Goal: Complete application form: Complete application form

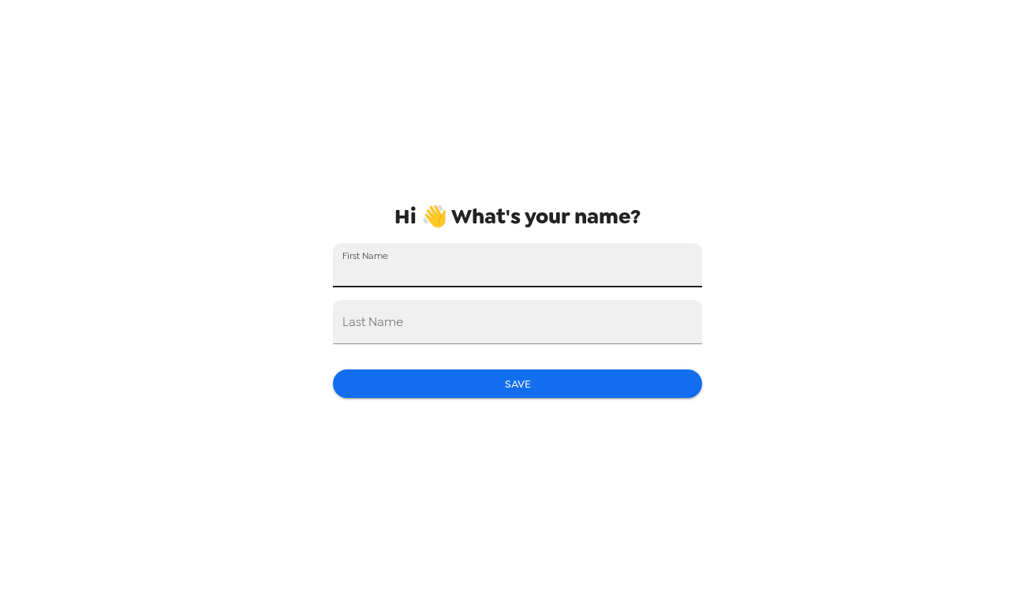
click at [489, 275] on input "First Name" at bounding box center [517, 265] width 369 height 44
type input "[PERSON_NAME]"
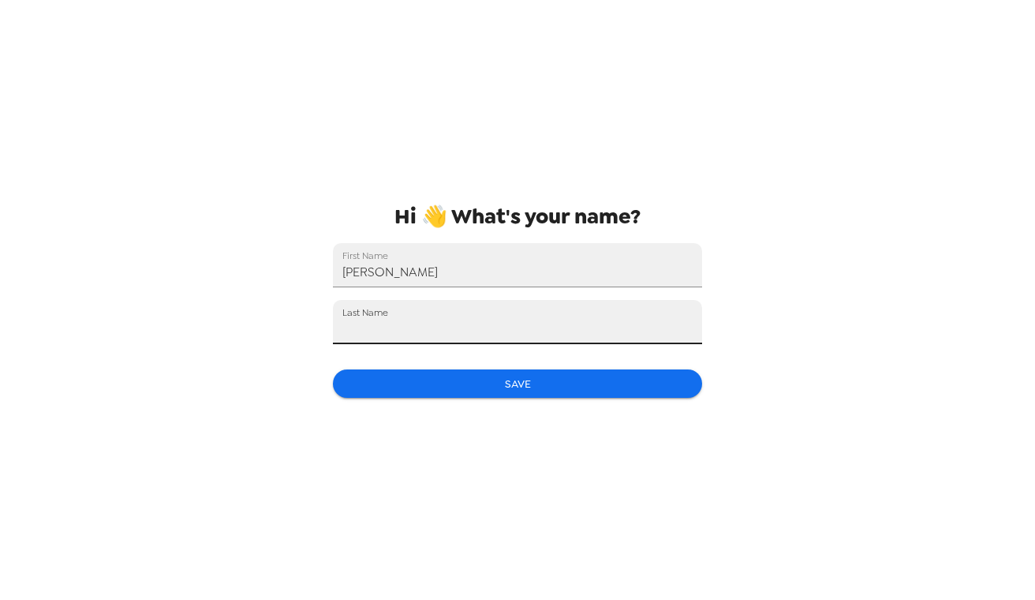
click at [491, 302] on input "Last Name" at bounding box center [517, 322] width 369 height 44
type input "Hoberman"
click at [501, 381] on button "Save" at bounding box center [517, 383] width 369 height 29
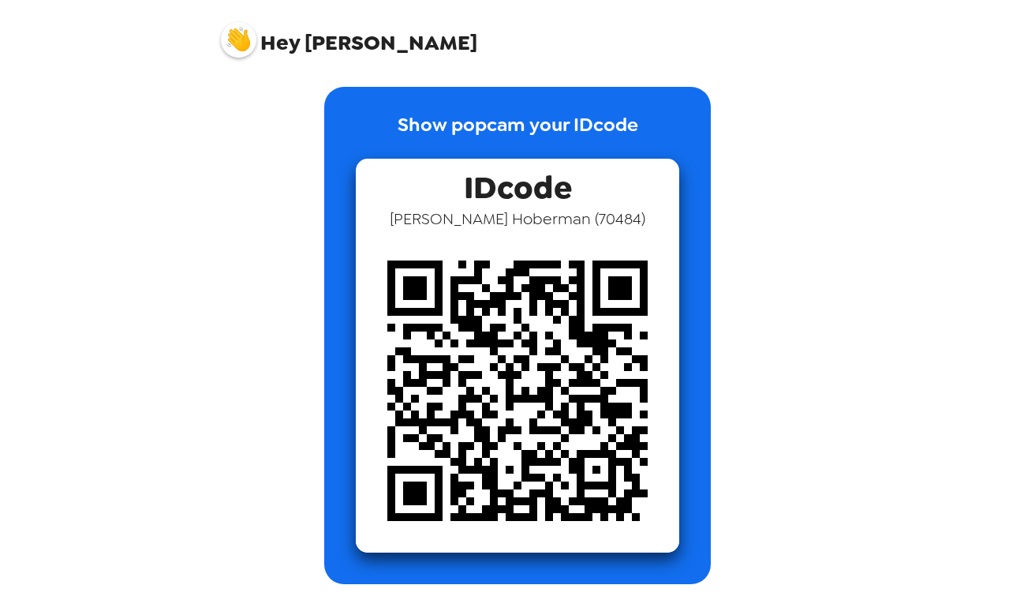
click at [269, 42] on span "Hey" at bounding box center [279, 42] width 39 height 28
click at [237, 45] on img at bounding box center [239, 40] width 36 height 36
